Goal: Task Accomplishment & Management: Manage account settings

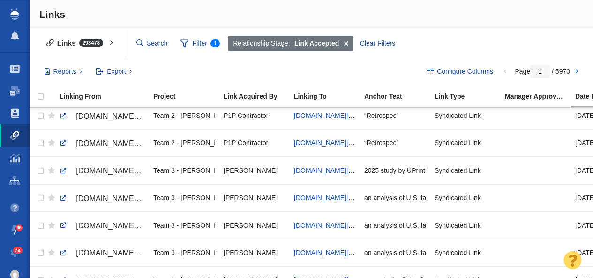
scroll to position [1199, 0]
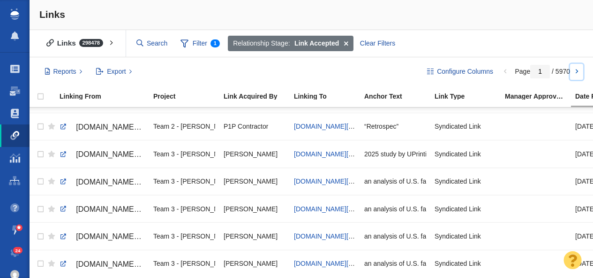
click at [578, 71] on link at bounding box center [576, 72] width 13 height 16
type input "2"
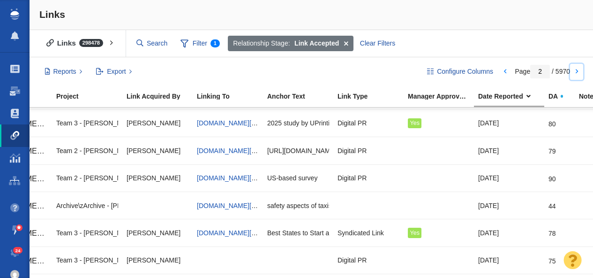
scroll to position [0, 0]
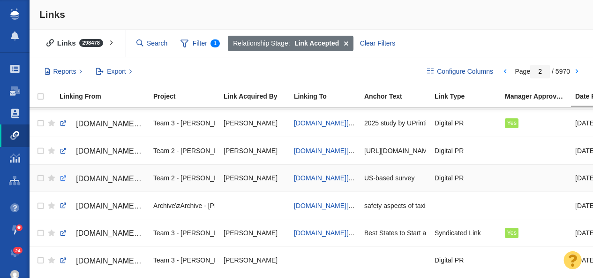
click at [63, 179] on link at bounding box center [63, 178] width 8 height 8
click at [318, 178] on span "thestoragecenter.com/blog/study-1-in-3-americans-say-messiness-makes-their-part…" at bounding box center [328, 178] width 69 height 8
checkbox input "true"
click at [40, 178] on input "checkbox" at bounding box center [39, 178] width 14 height 21
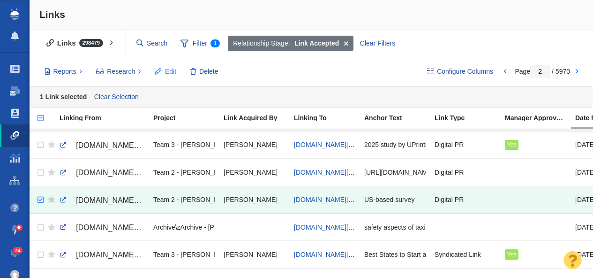
click at [171, 72] on span "Edit" at bounding box center [170, 72] width 11 height 10
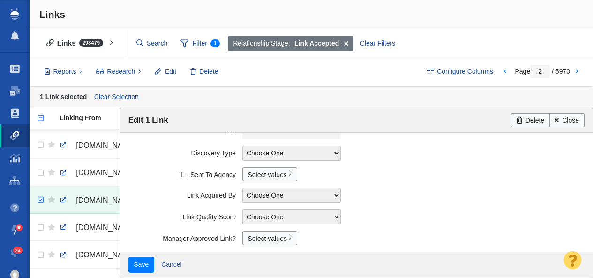
scroll to position [203, 0]
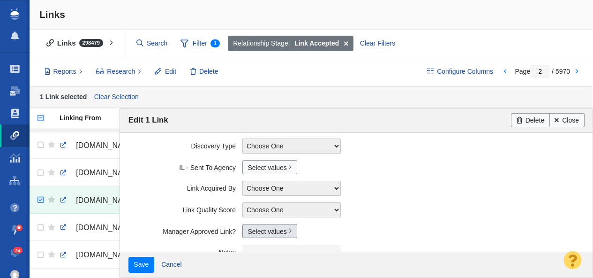
click at [260, 231] on link "Select values" at bounding box center [269, 231] width 55 height 14
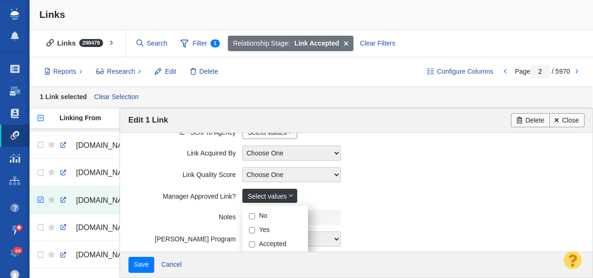
scroll to position [241, 0]
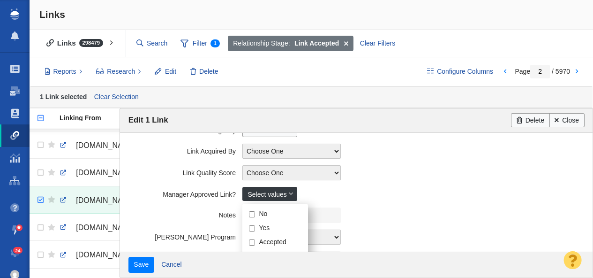
click at [253, 229] on input "Yes" at bounding box center [252, 228] width 6 height 6
checkbox input "true"
click at [152, 155] on field "Link Acquired By Choose One Allie Huska Alyssa Arnzen Amethyst Tagney Amy Merri…" at bounding box center [356, 151] width 456 height 22
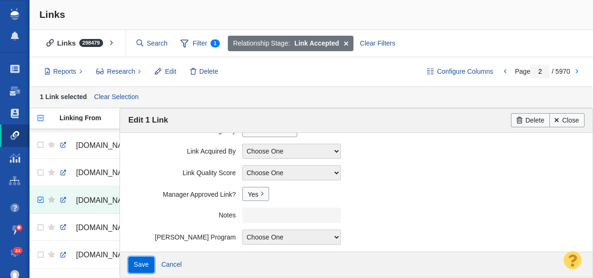
click at [138, 264] on input "Save" at bounding box center [141, 264] width 26 height 16
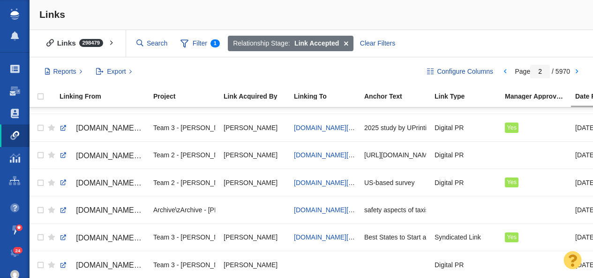
scroll to position [241, 0]
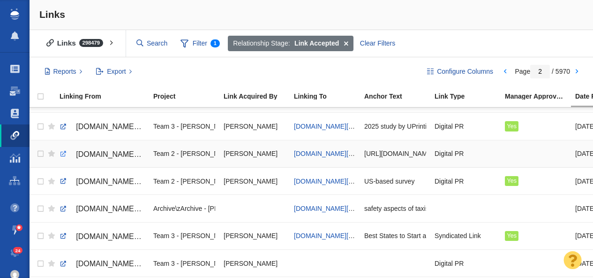
click at [62, 154] on link at bounding box center [63, 154] width 8 height 8
click at [309, 154] on span "4btengines.com/driven-to-debt-the-automotive-affordability-crisis/" at bounding box center [328, 154] width 69 height 8
click at [61, 152] on link at bounding box center [63, 154] width 8 height 8
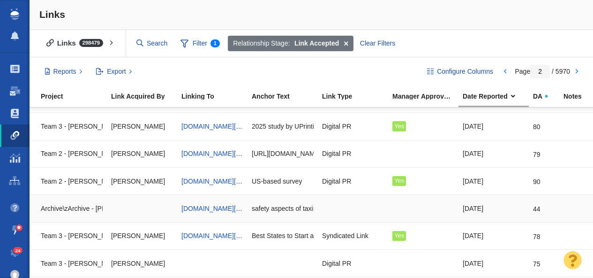
scroll to position [0, 0]
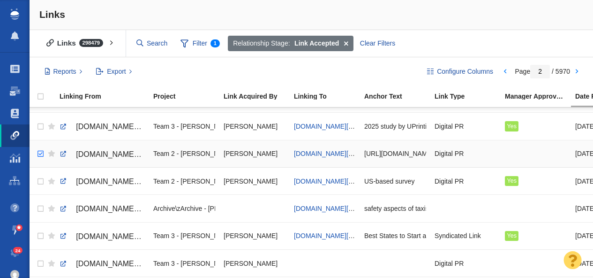
checkbox input "true"
click at [41, 153] on input "checkbox" at bounding box center [39, 153] width 14 height 21
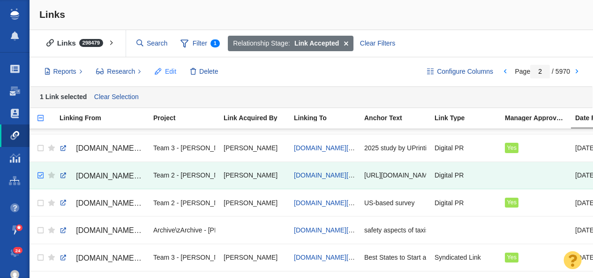
click at [171, 72] on span "Edit" at bounding box center [170, 72] width 11 height 10
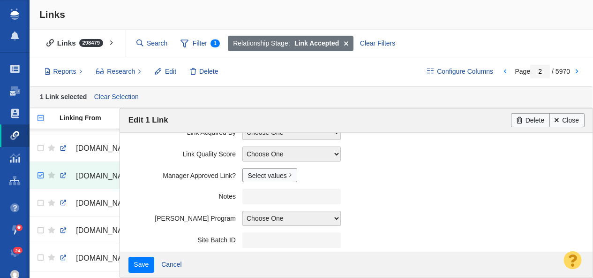
scroll to position [267, 0]
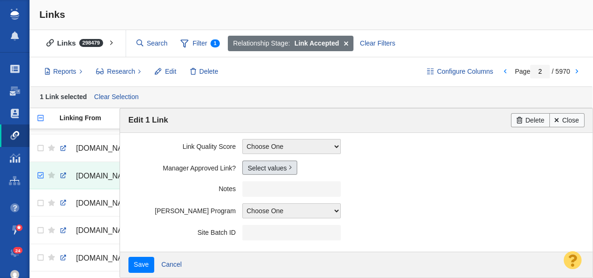
click at [257, 169] on link "Select values" at bounding box center [269, 167] width 55 height 14
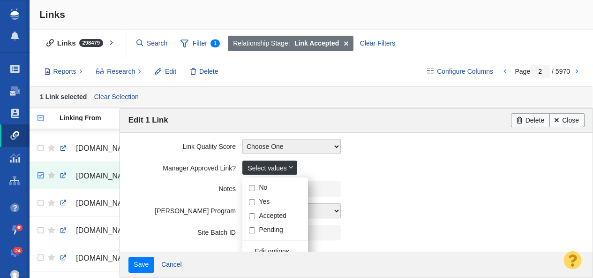
click at [252, 202] on input "Yes" at bounding box center [252, 202] width 6 height 6
checkbox input "true"
click at [172, 189] on label "Notes" at bounding box center [185, 187] width 114 height 12
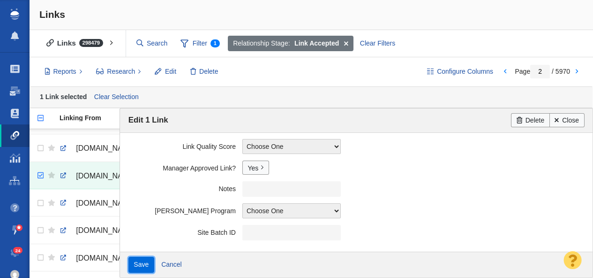
click at [139, 264] on input "Save" at bounding box center [141, 264] width 26 height 16
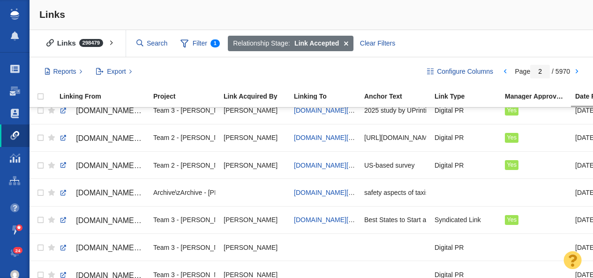
scroll to position [0, 0]
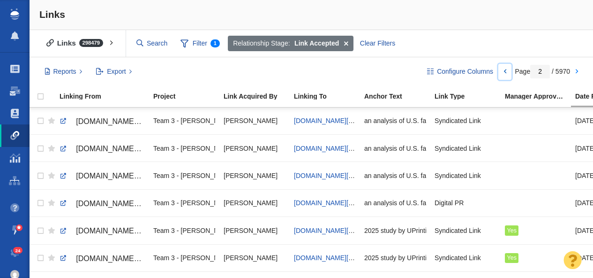
click at [505, 72] on link at bounding box center [504, 72] width 13 height 16
type input "1"
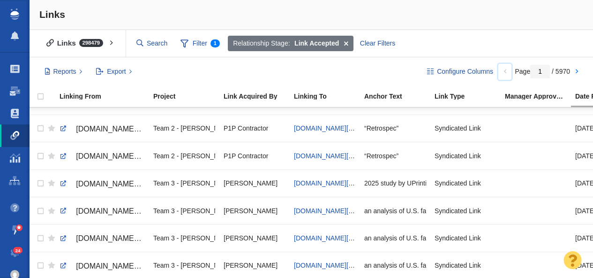
scroll to position [1199, 0]
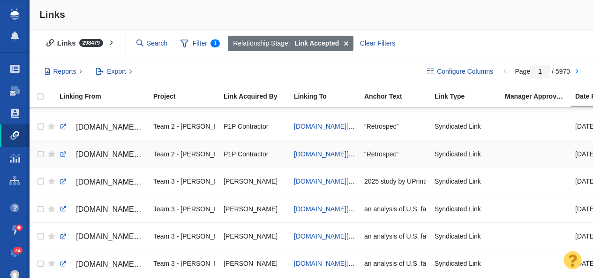
click at [62, 154] on link at bounding box center [63, 154] width 8 height 8
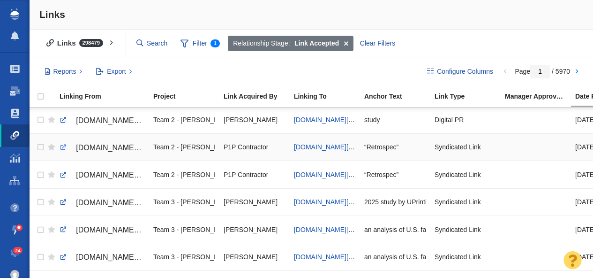
click at [64, 148] on link at bounding box center [63, 147] width 8 height 8
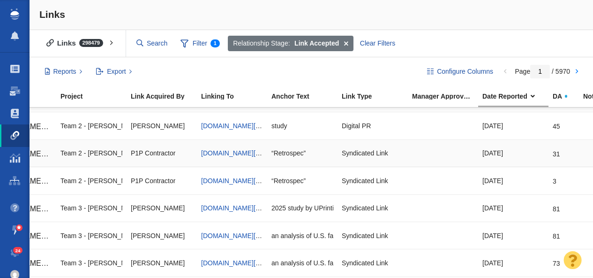
scroll to position [0, 0]
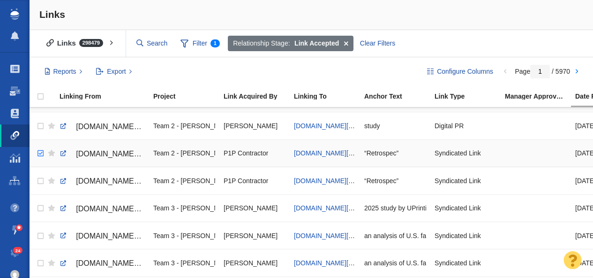
checkbox input "true"
click at [40, 153] on input "checkbox" at bounding box center [39, 153] width 14 height 21
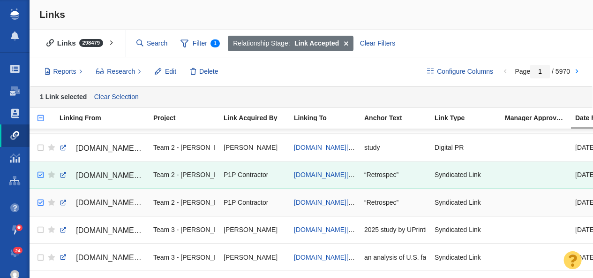
checkbox input "true"
click at [40, 202] on input "checkbox" at bounding box center [39, 202] width 14 height 21
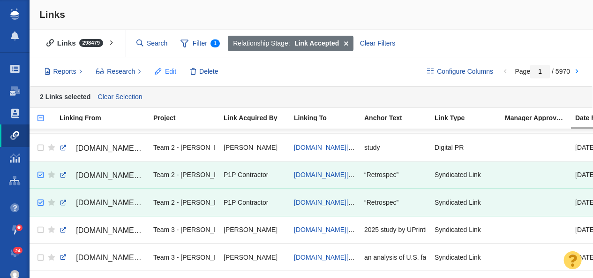
click at [168, 74] on span "Edit" at bounding box center [170, 72] width 11 height 10
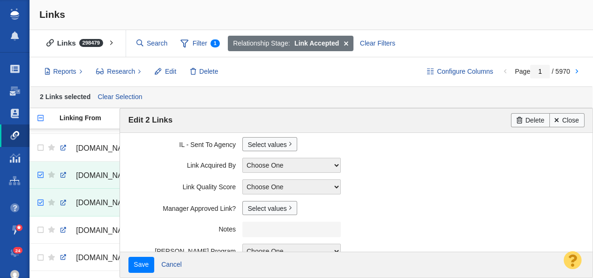
scroll to position [227, 0]
click at [261, 211] on link "Select values" at bounding box center [269, 207] width 55 height 14
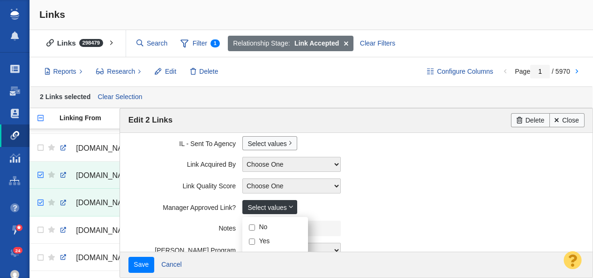
click at [250, 241] on input "Yes" at bounding box center [252, 241] width 6 height 6
checkbox input "true"
click at [156, 176] on field "Link Quality Score Choose One 1 2 3 4 5 N/A ----------- Edit options..." at bounding box center [356, 186] width 456 height 22
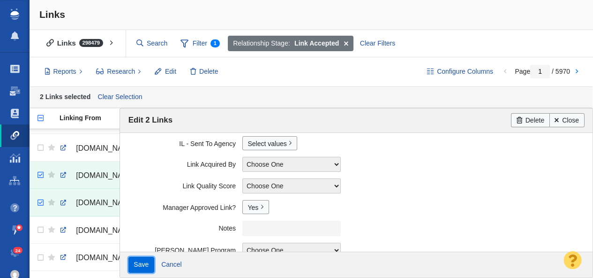
click at [137, 266] on input "Save" at bounding box center [141, 264] width 26 height 16
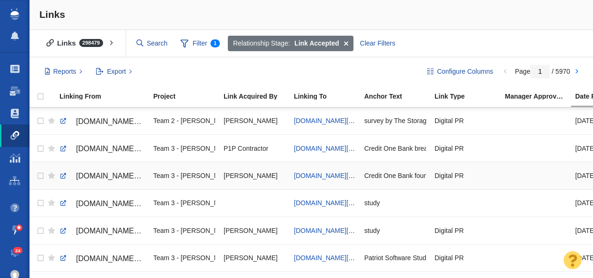
scroll to position [116, 0]
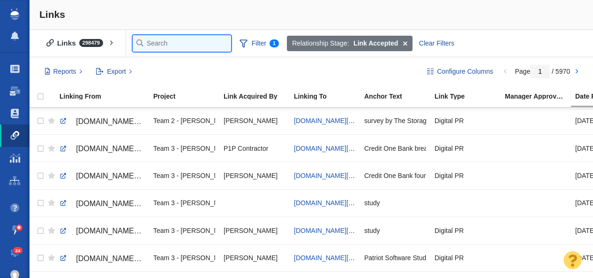
click at [149, 43] on input "text" at bounding box center [182, 43] width 98 height 16
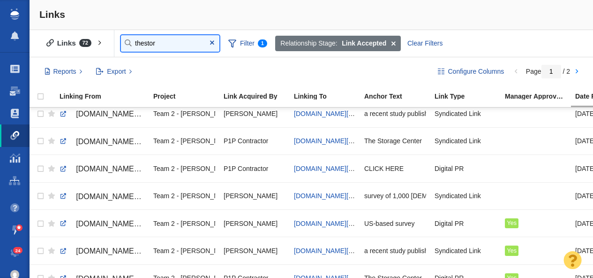
type input "thestor"
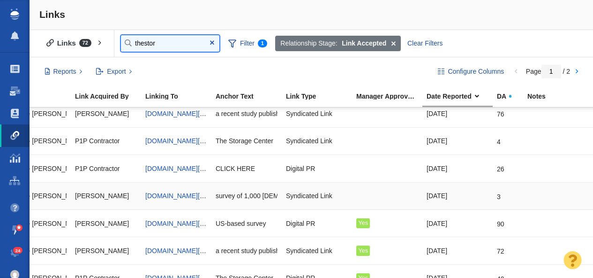
scroll to position [0, 64]
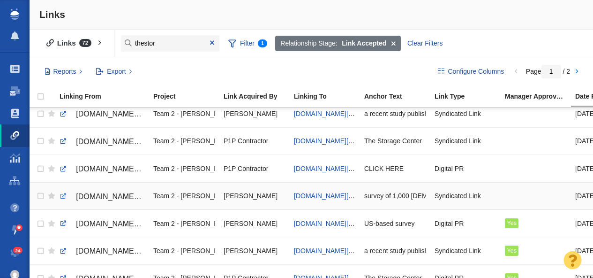
click at [61, 197] on link at bounding box center [63, 196] width 8 height 8
click at [63, 197] on link at bounding box center [63, 196] width 8 height 8
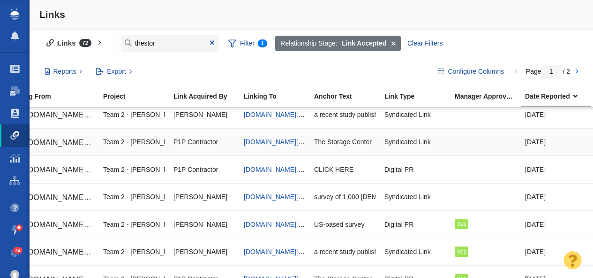
scroll to position [0, 0]
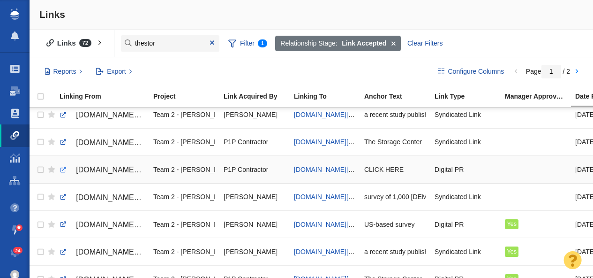
click at [61, 170] on link at bounding box center [63, 170] width 8 height 8
click at [64, 142] on link at bounding box center [63, 142] width 8 height 8
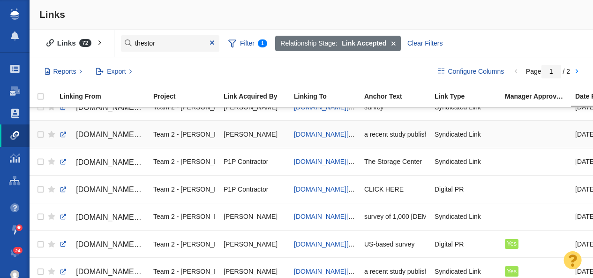
scroll to position [36, 0]
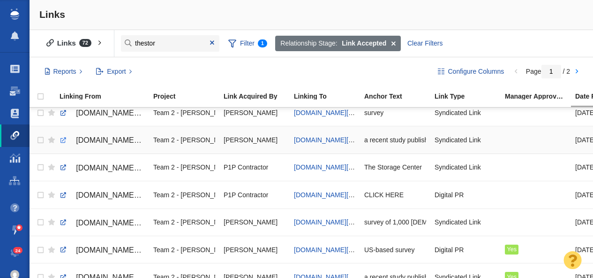
click at [63, 139] on link at bounding box center [63, 140] width 8 height 8
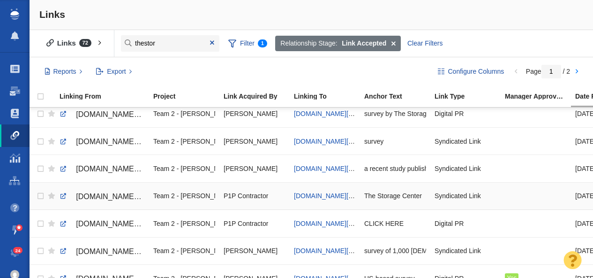
scroll to position [0, 0]
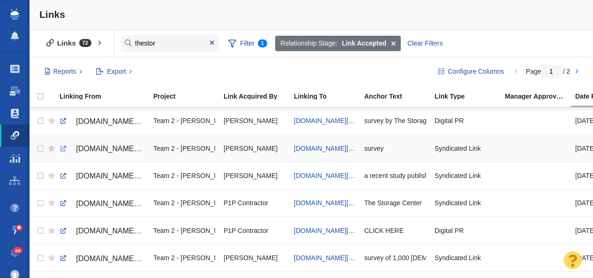
click at [62, 149] on link at bounding box center [63, 148] width 8 height 8
click at [63, 122] on link at bounding box center [63, 121] width 8 height 8
checkbox input "true"
click at [40, 122] on input "checkbox" at bounding box center [39, 121] width 14 height 21
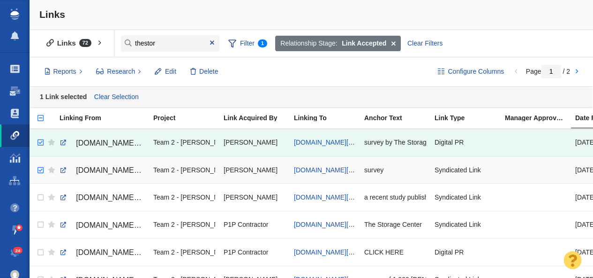
checkbox input "true"
click at [42, 170] on input "checkbox" at bounding box center [39, 170] width 14 height 21
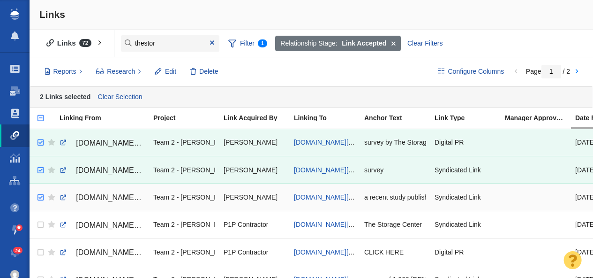
checkbox input "true"
click at [40, 197] on input "checkbox" at bounding box center [39, 197] width 14 height 21
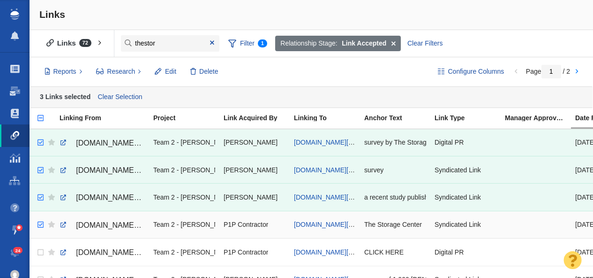
checkbox input "true"
click at [40, 224] on input "checkbox" at bounding box center [39, 224] width 14 height 21
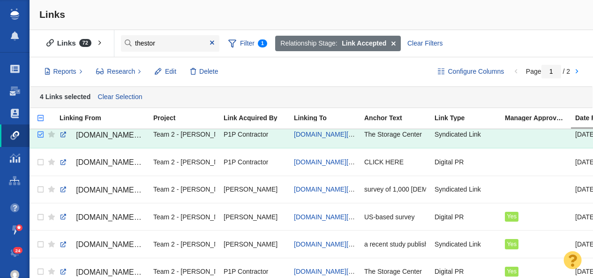
scroll to position [93, 0]
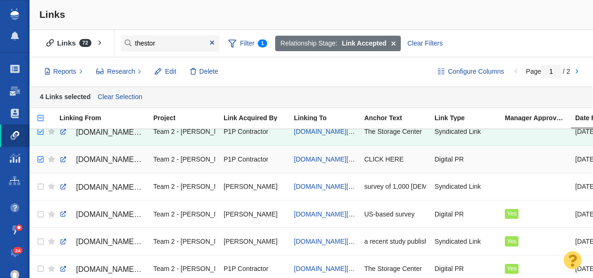
checkbox input "true"
click at [40, 160] on input "checkbox" at bounding box center [39, 159] width 14 height 21
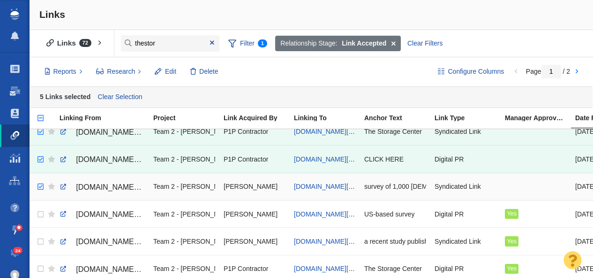
checkbox input "true"
click at [41, 188] on input "checkbox" at bounding box center [39, 186] width 14 height 21
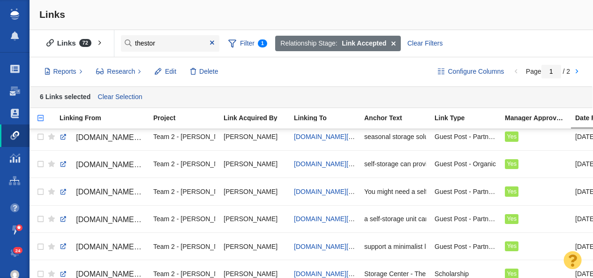
scroll to position [1220, 0]
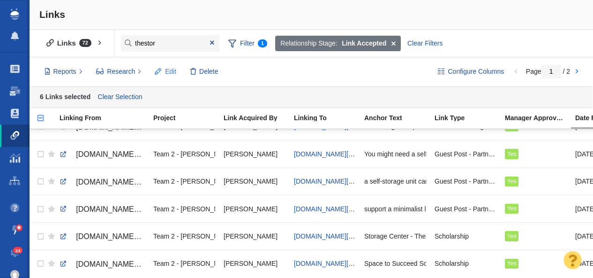
click at [168, 70] on span "Edit" at bounding box center [170, 72] width 11 height 10
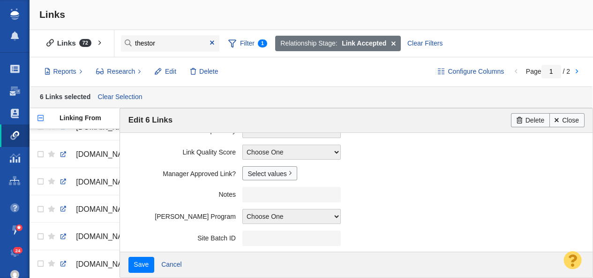
scroll to position [267, 0]
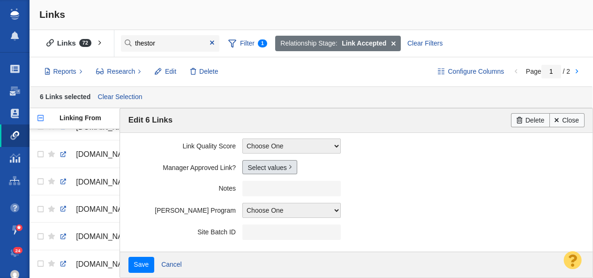
click at [258, 170] on link "Select values" at bounding box center [269, 167] width 55 height 14
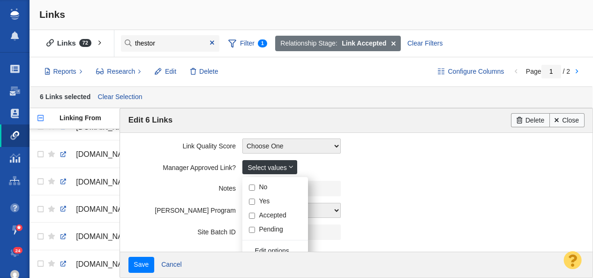
click at [254, 202] on input "Yes" at bounding box center [252, 201] width 6 height 6
checkbox input "true"
click at [172, 187] on label "Notes" at bounding box center [185, 187] width 114 height 12
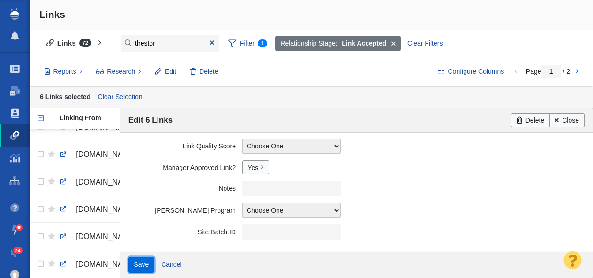
click at [143, 263] on input "Save" at bounding box center [141, 264] width 26 height 16
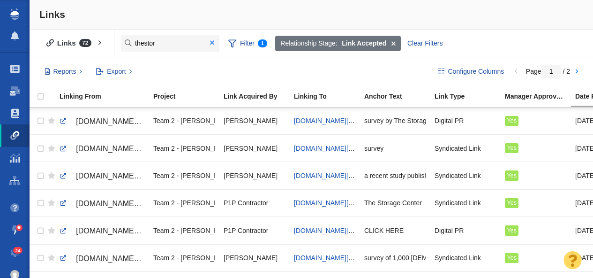
click at [211, 44] on span at bounding box center [212, 42] width 4 height 7
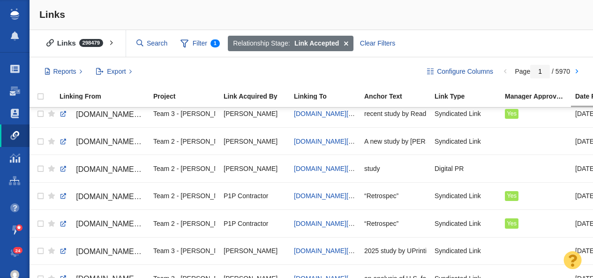
scroll to position [1144, 0]
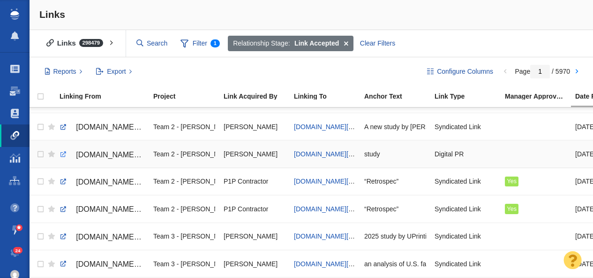
click at [63, 155] on link at bounding box center [63, 154] width 8 height 8
click at [313, 153] on span "renuityhome.com/blog/first-time-buyers-skip-starter-home/" at bounding box center [328, 154] width 69 height 8
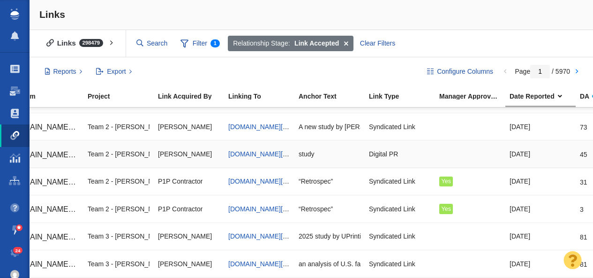
scroll to position [0, 0]
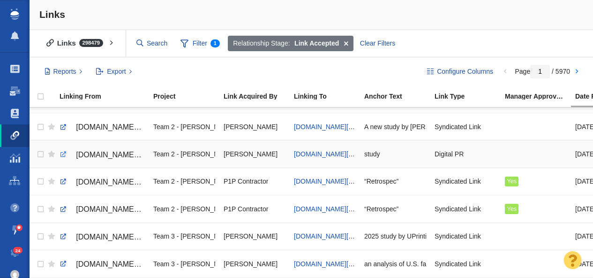
click at [62, 155] on link at bounding box center [63, 154] width 8 height 8
checkbox input "true"
click at [41, 155] on input "checkbox" at bounding box center [39, 154] width 14 height 21
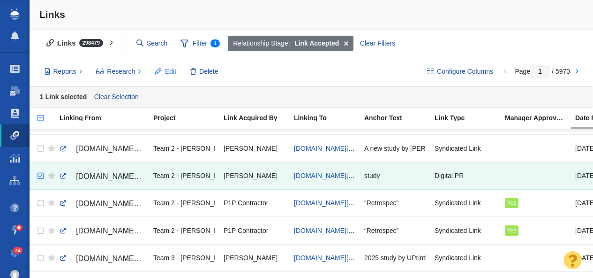
click at [165, 71] on span "Edit" at bounding box center [170, 72] width 11 height 10
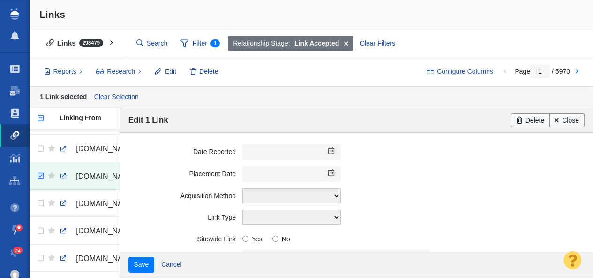
scroll to position [267, 0]
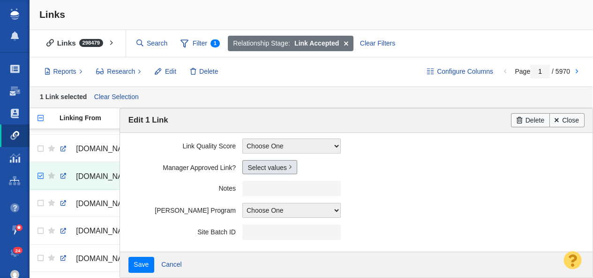
click at [258, 170] on link "Select values" at bounding box center [269, 167] width 55 height 14
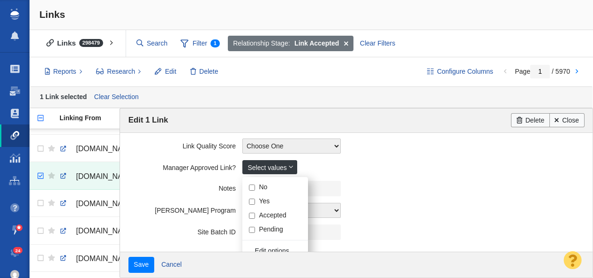
click at [254, 201] on input "Yes" at bounding box center [252, 201] width 6 height 6
checkbox input "true"
click at [164, 185] on label "Notes" at bounding box center [185, 187] width 114 height 12
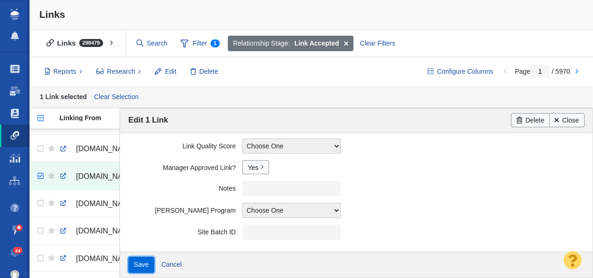
click at [136, 262] on input "Save" at bounding box center [141, 264] width 26 height 16
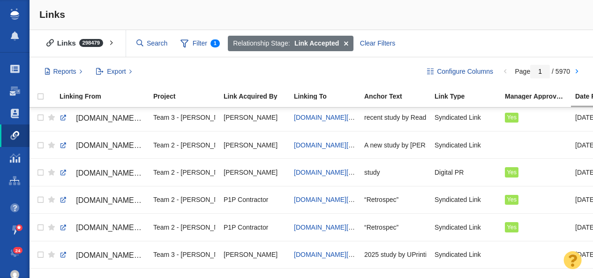
scroll to position [1115, 0]
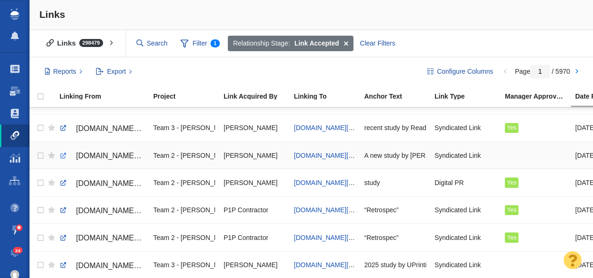
click at [64, 156] on link at bounding box center [63, 155] width 8 height 8
checkbox input "true"
click at [40, 156] on input "checkbox" at bounding box center [39, 155] width 14 height 21
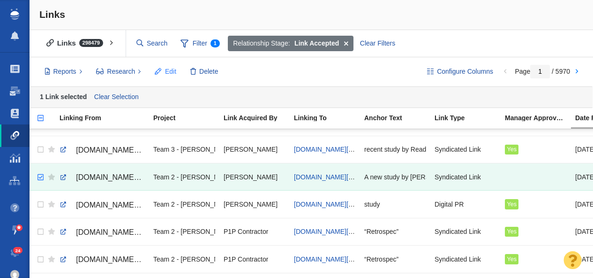
click at [168, 72] on span "Edit" at bounding box center [170, 72] width 11 height 10
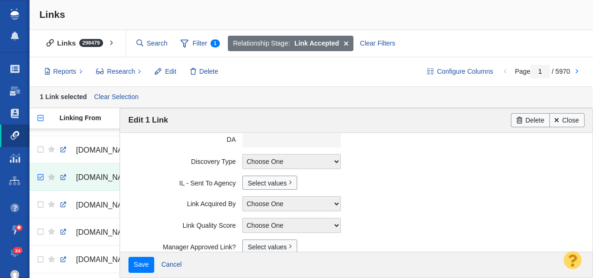
scroll to position [267, 0]
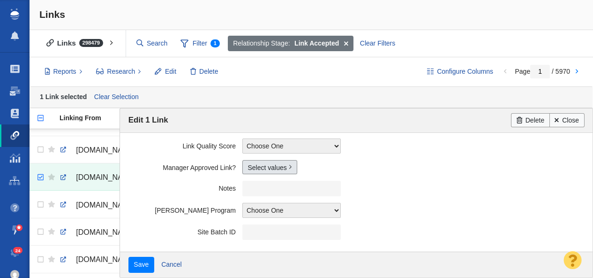
click at [262, 164] on link "Select values" at bounding box center [269, 167] width 55 height 14
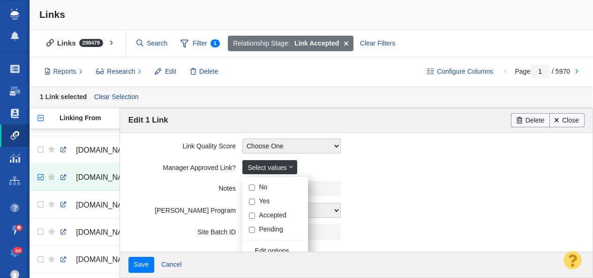
click at [252, 201] on input "Yes" at bounding box center [252, 201] width 6 height 6
checkbox input "true"
click at [174, 177] on field "Notes" at bounding box center [356, 188] width 456 height 22
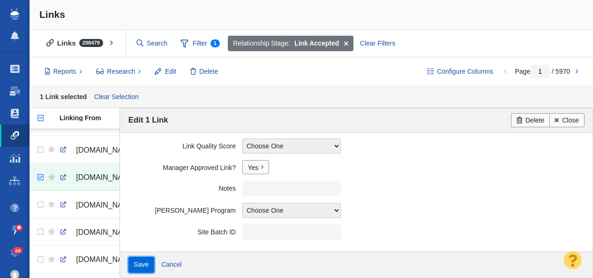
click at [143, 263] on input "Save" at bounding box center [141, 264] width 26 height 16
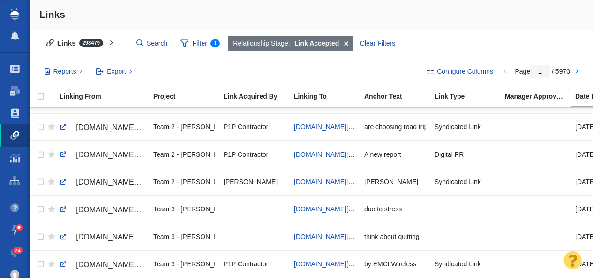
scroll to position [626, 0]
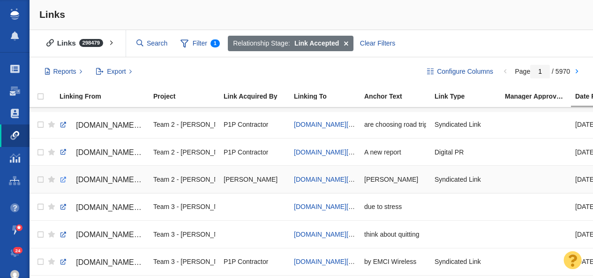
click at [61, 180] on link at bounding box center [63, 179] width 8 height 8
click at [314, 181] on span "johnstevenson.com/how-many-years-will-it-take-to-retire-in-your-state/" at bounding box center [328, 179] width 69 height 8
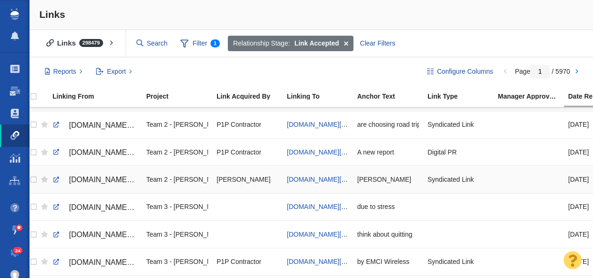
scroll to position [0, 0]
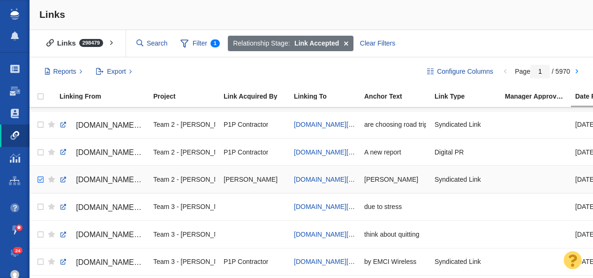
checkbox input "true"
click at [39, 178] on input "checkbox" at bounding box center [39, 179] width 14 height 21
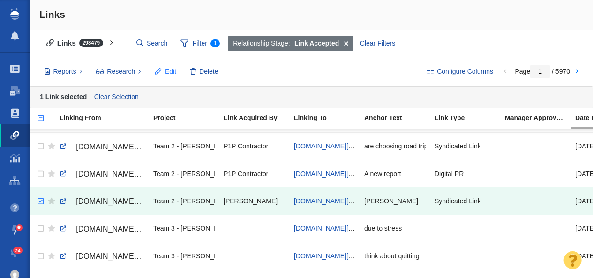
click at [167, 73] on span "Edit" at bounding box center [170, 72] width 11 height 10
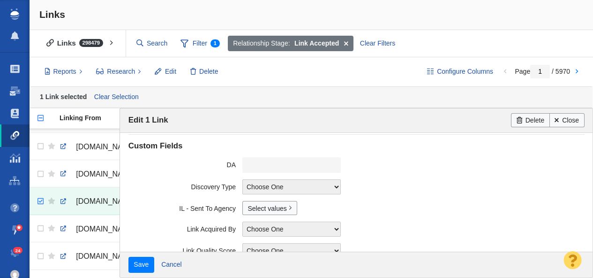
scroll to position [267, 0]
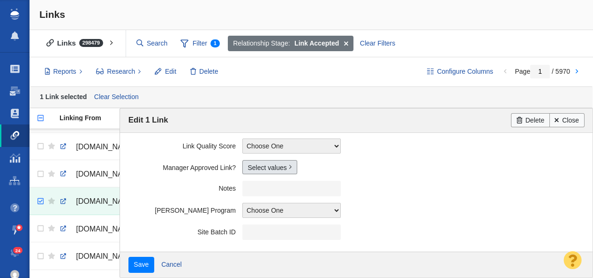
click at [266, 169] on link "Select values" at bounding box center [269, 167] width 55 height 14
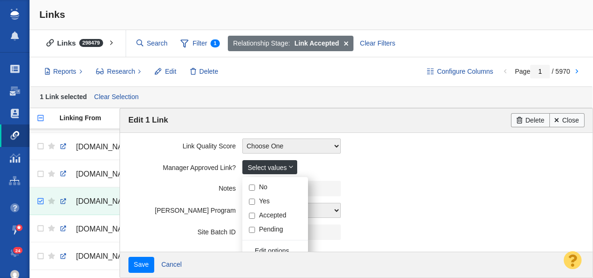
click at [252, 203] on input "Yes" at bounding box center [252, 201] width 6 height 6
checkbox input "true"
click at [148, 178] on field "Notes" at bounding box center [356, 188] width 456 height 22
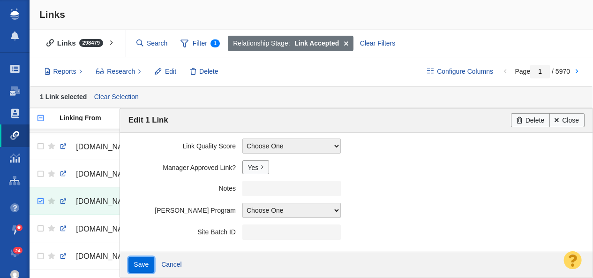
click at [140, 268] on input "Save" at bounding box center [141, 264] width 26 height 16
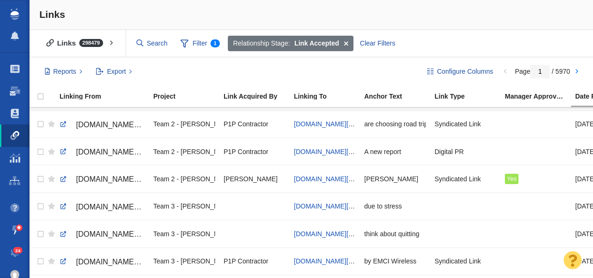
scroll to position [627, 0]
click at [61, 150] on link at bounding box center [63, 151] width 8 height 8
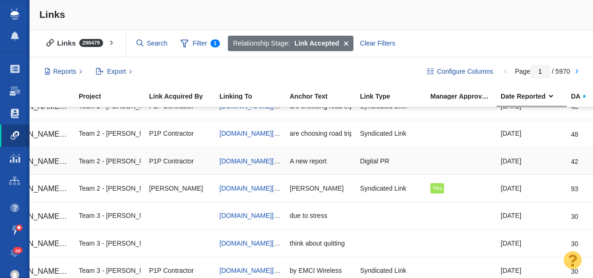
scroll to position [0, 0]
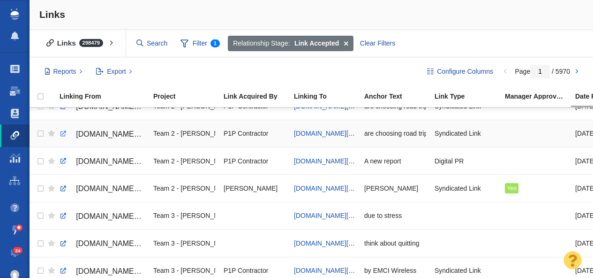
click at [64, 135] on link at bounding box center [63, 133] width 8 height 8
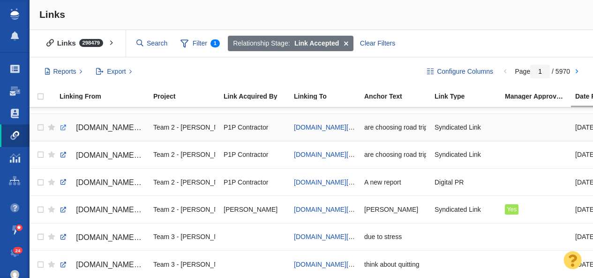
click at [63, 128] on link at bounding box center [63, 127] width 8 height 8
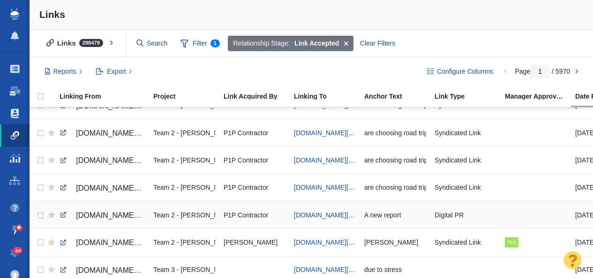
scroll to position [559, 0]
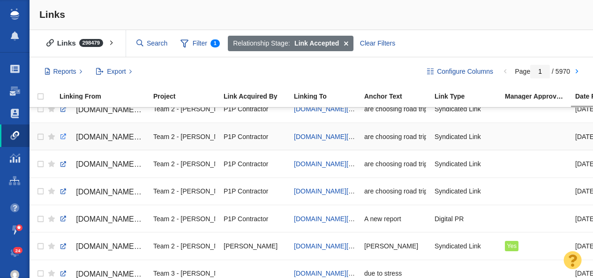
click at [62, 136] on link at bounding box center [63, 136] width 8 height 8
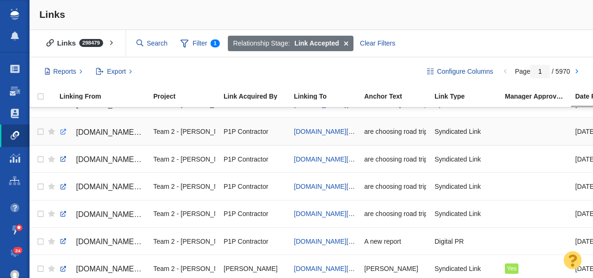
click at [62, 132] on link at bounding box center [63, 132] width 8 height 8
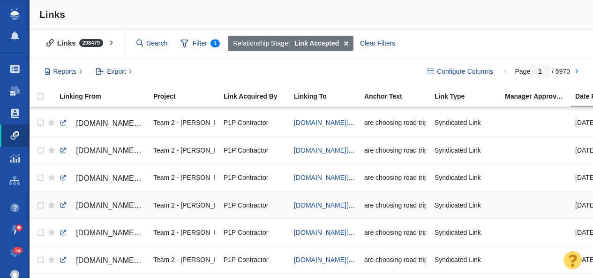
scroll to position [491, 0]
click at [62, 233] on link at bounding box center [63, 232] width 8 height 8
click at [62, 150] on link at bounding box center [63, 150] width 8 height 8
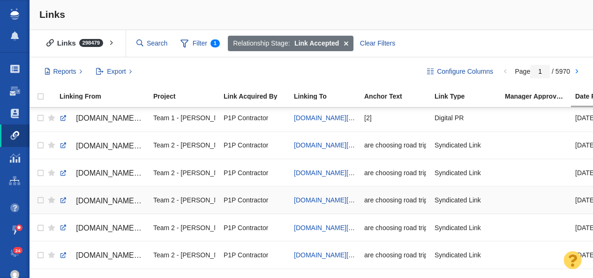
scroll to position [464, 0]
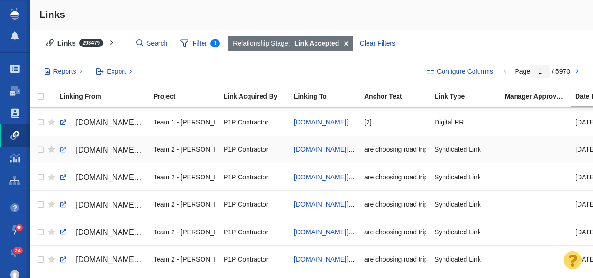
click at [62, 150] on link at bounding box center [63, 149] width 8 height 8
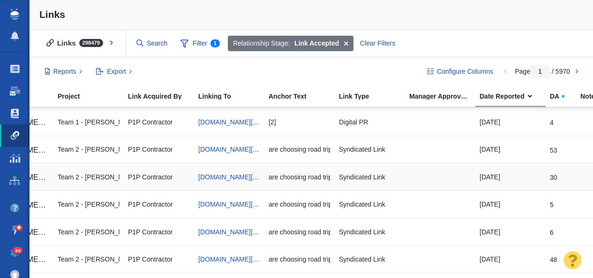
scroll to position [0, 0]
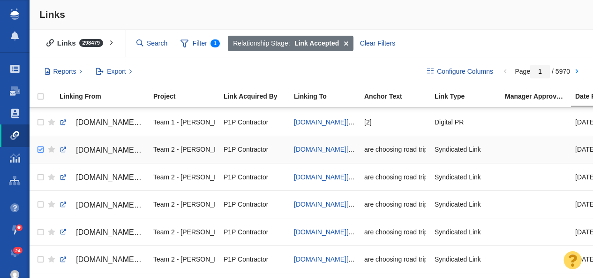
checkbox input "true"
click at [41, 149] on input "checkbox" at bounding box center [39, 149] width 14 height 21
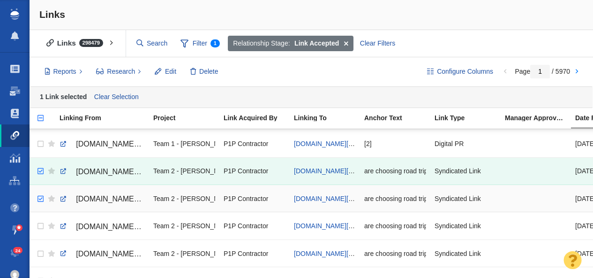
checkbox input "true"
click at [39, 198] on input "checkbox" at bounding box center [39, 198] width 14 height 21
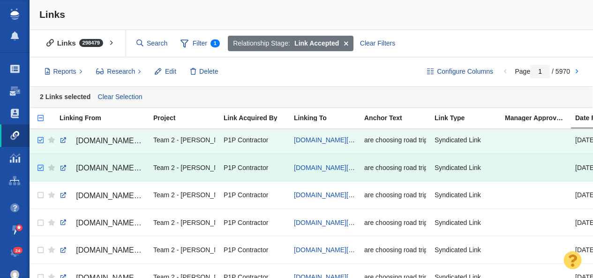
scroll to position [512, 0]
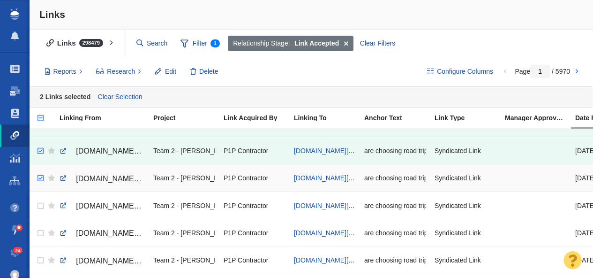
checkbox input "true"
click at [40, 179] on input "checkbox" at bounding box center [39, 178] width 14 height 21
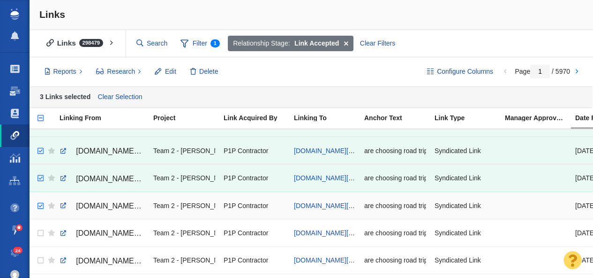
checkbox input "true"
click at [40, 205] on input "checkbox" at bounding box center [39, 206] width 14 height 21
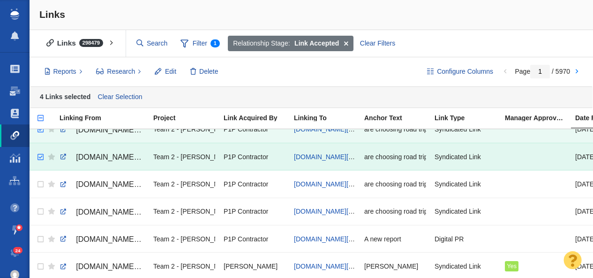
scroll to position [561, 0]
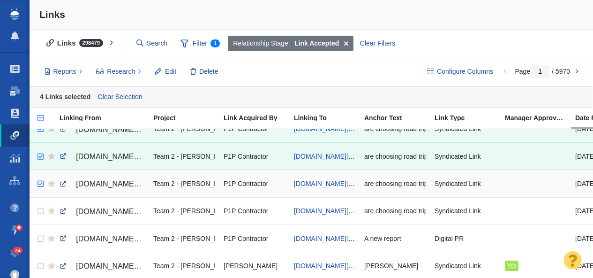
checkbox input "true"
click at [41, 182] on input "checkbox" at bounding box center [39, 183] width 14 height 21
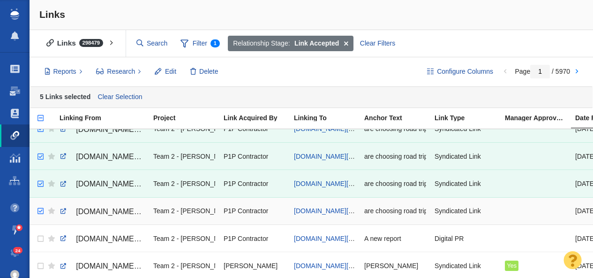
checkbox input "true"
click at [41, 209] on input "checkbox" at bounding box center [39, 211] width 14 height 21
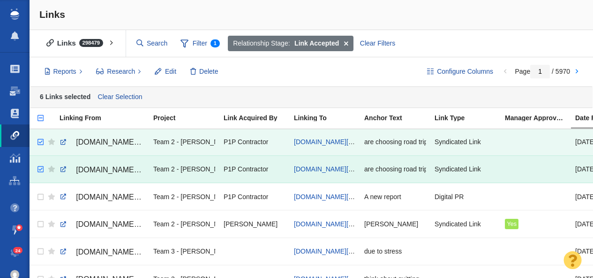
scroll to position [603, 0]
checkbox input "true"
click at [39, 196] on input "checkbox" at bounding box center [39, 196] width 14 height 21
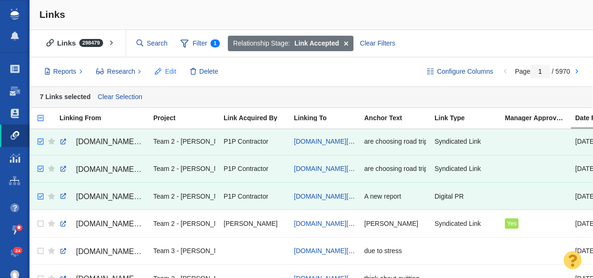
click at [167, 73] on span "Edit" at bounding box center [170, 72] width 11 height 10
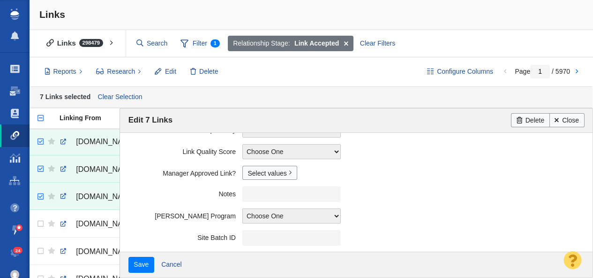
scroll to position [267, 0]
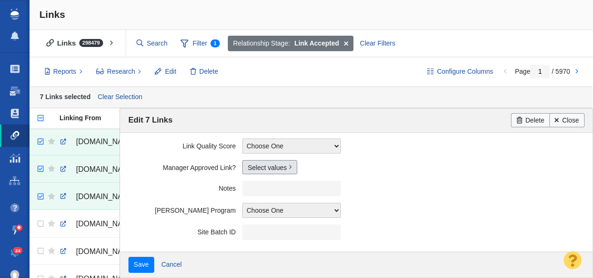
click at [264, 169] on link "Select values" at bounding box center [269, 167] width 55 height 14
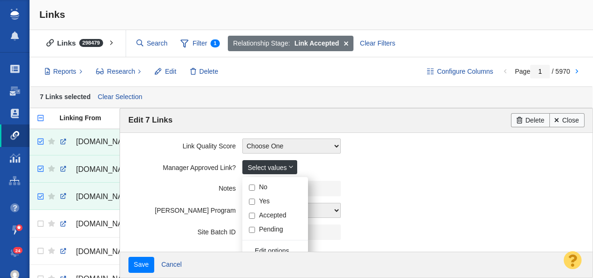
click at [253, 202] on input "Yes" at bounding box center [252, 201] width 6 height 6
checkbox input "true"
click at [154, 192] on field "Notes" at bounding box center [356, 188] width 456 height 22
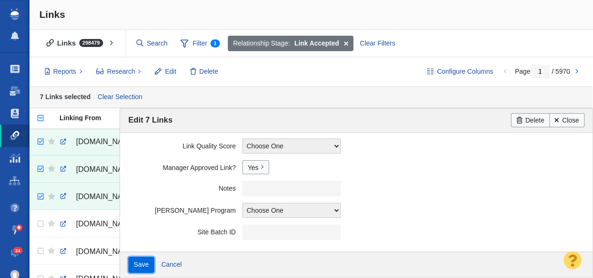
click at [143, 265] on input "Save" at bounding box center [141, 264] width 26 height 16
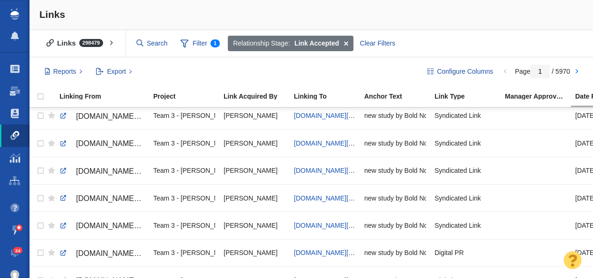
scroll to position [0, 0]
